Goal: Find contact information: Find contact information

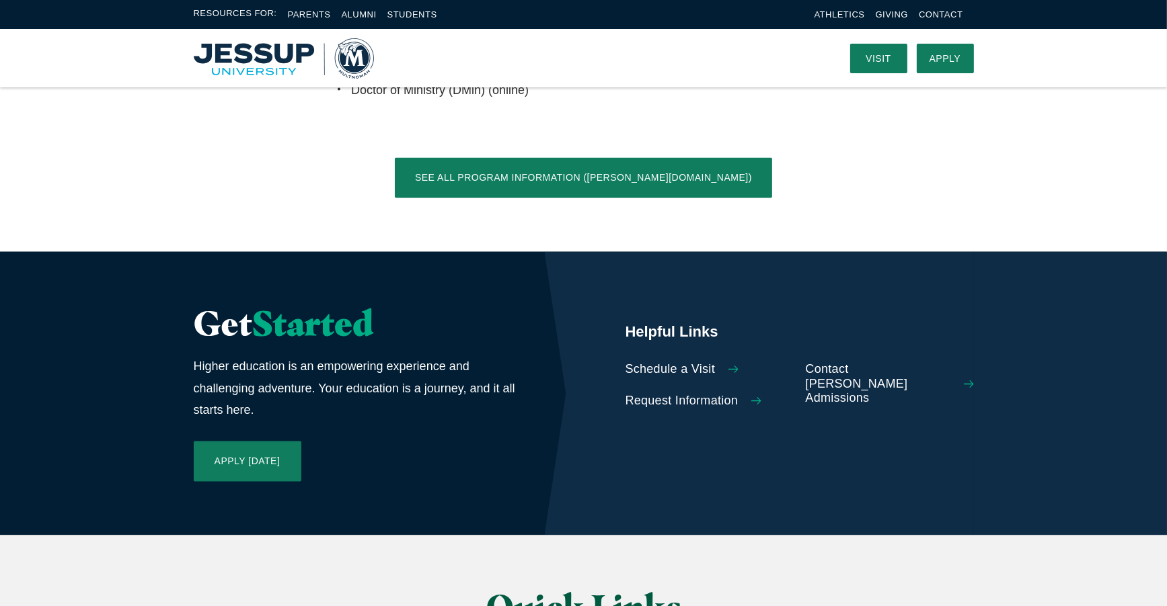
scroll to position [2735, 0]
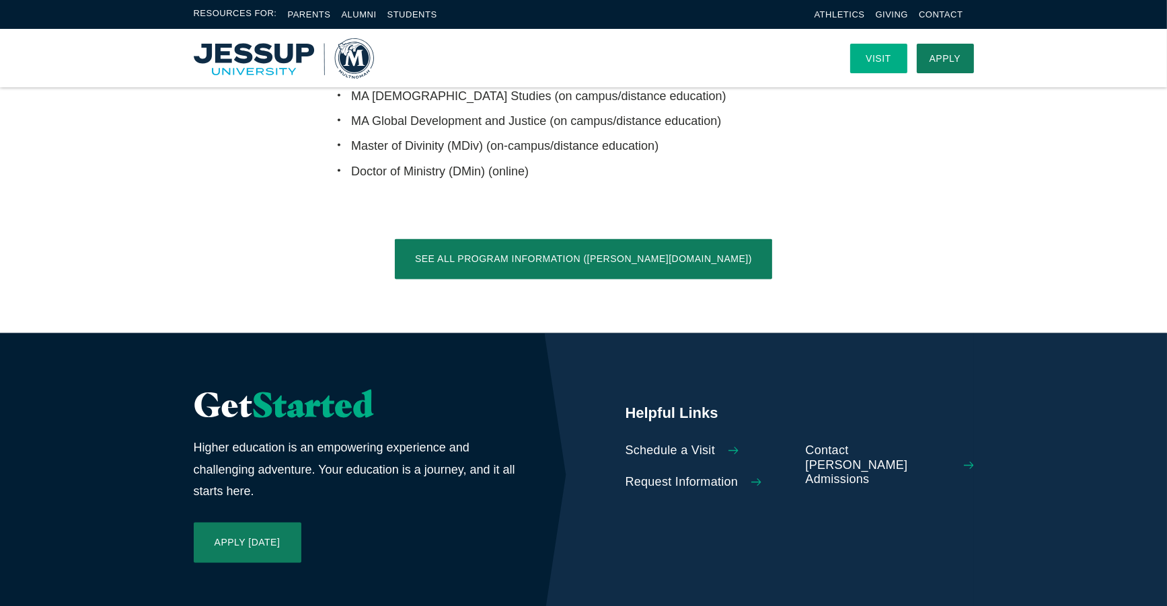
click at [890, 48] on link "Visit" at bounding box center [878, 59] width 57 height 30
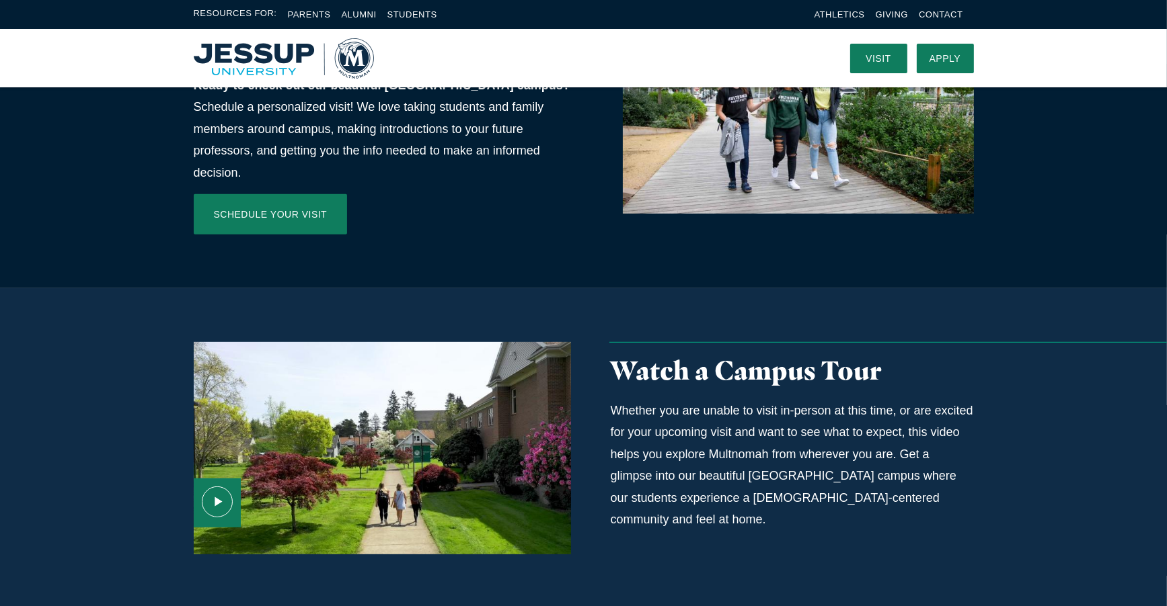
scroll to position [440, 0]
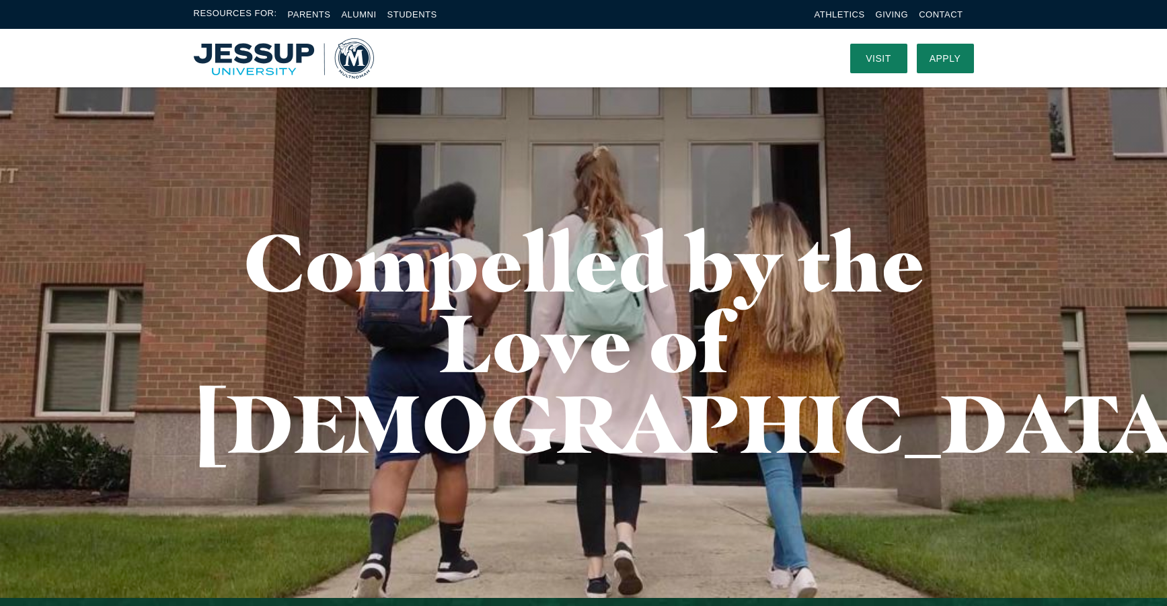
scroll to position [2735, 0]
click at [944, 6] on div "Resources For: Parents Alumni Students Athletics Giving Contact" at bounding box center [583, 14] width 1167 height 29
click at [939, 12] on link "Contact" at bounding box center [940, 14] width 44 height 10
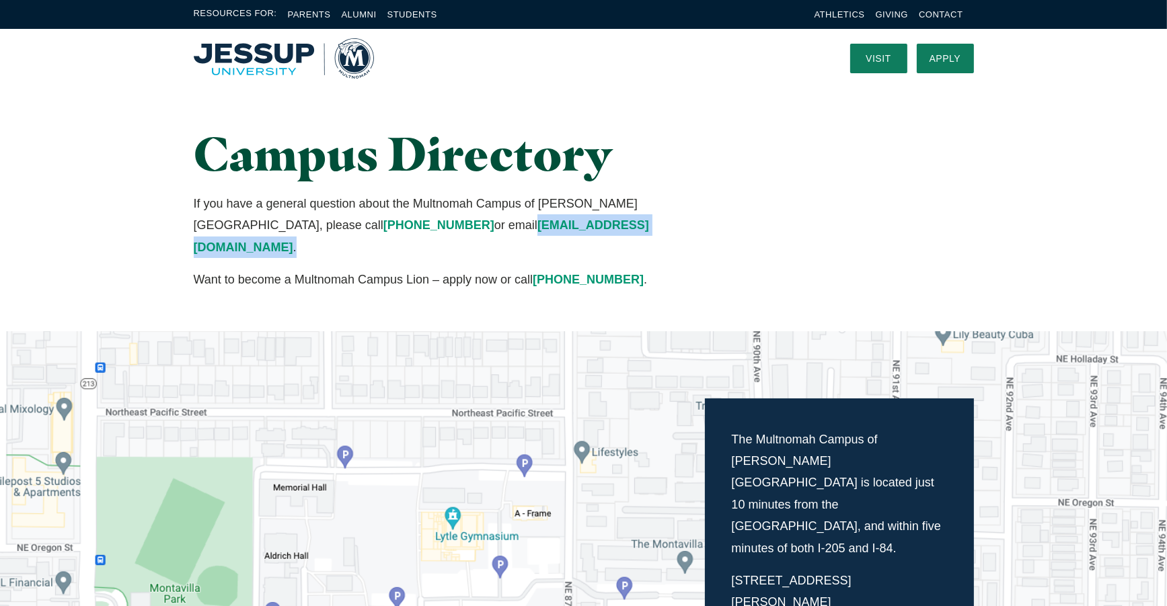
drag, startPoint x: 441, startPoint y: 225, endPoint x: 327, endPoint y: 235, distance: 114.7
click at [327, 235] on p "If you have a general question about the Multnomah Campus of [PERSON_NAME][GEOG…" at bounding box center [450, 225] width 512 height 65
copy p "[EMAIL_ADDRESS][DOMAIN_NAME] ."
